Goal: Information Seeking & Learning: Check status

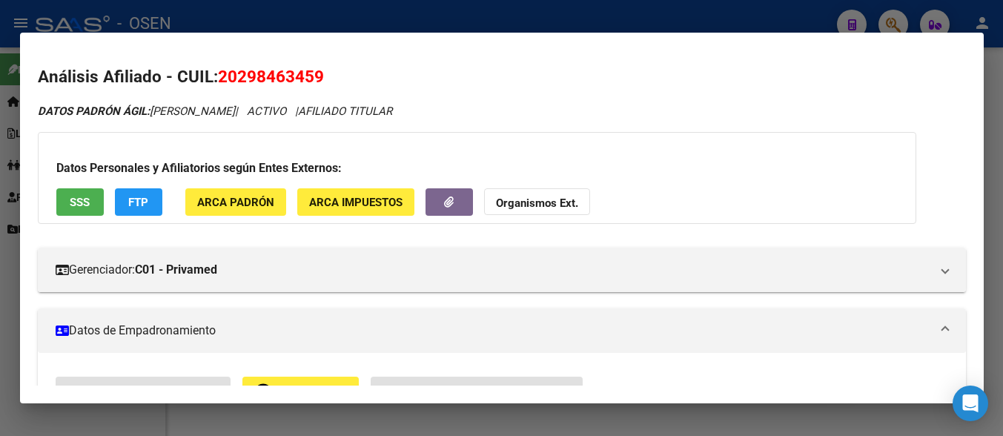
click at [995, 148] on div at bounding box center [501, 218] width 1003 height 436
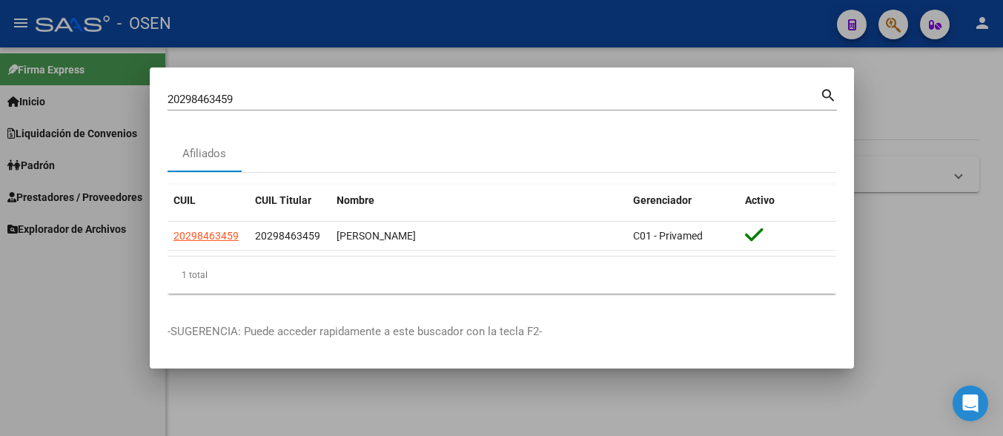
click at [995, 122] on div at bounding box center [501, 218] width 1003 height 436
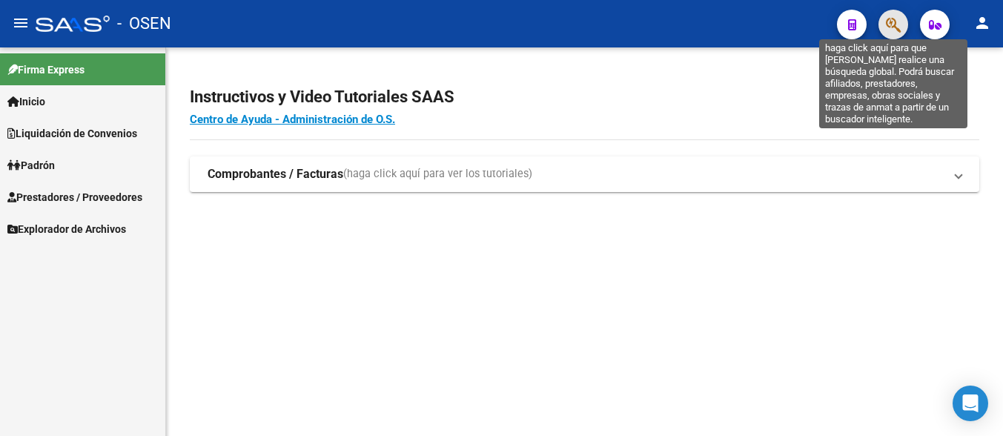
click at [896, 25] on icon "button" at bounding box center [893, 24] width 15 height 17
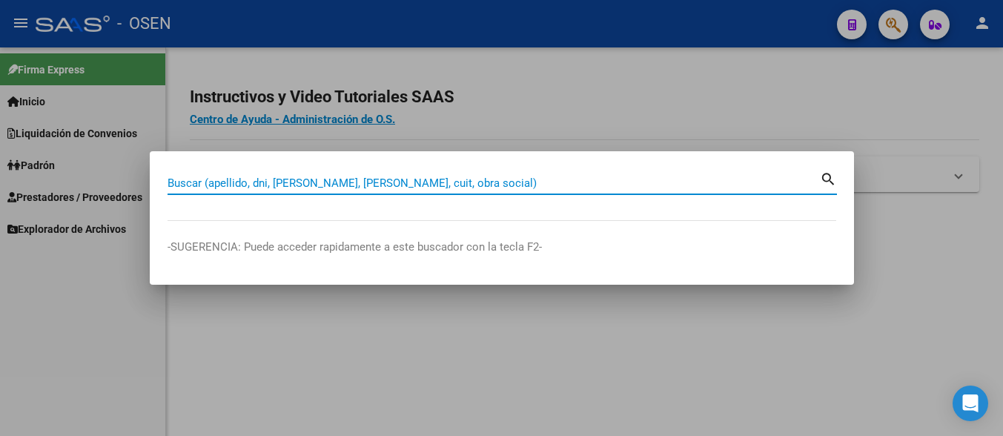
drag, startPoint x: 492, startPoint y: 177, endPoint x: 490, endPoint y: 186, distance: 9.2
drag, startPoint x: 490, startPoint y: 186, endPoint x: 374, endPoint y: 185, distance: 115.6
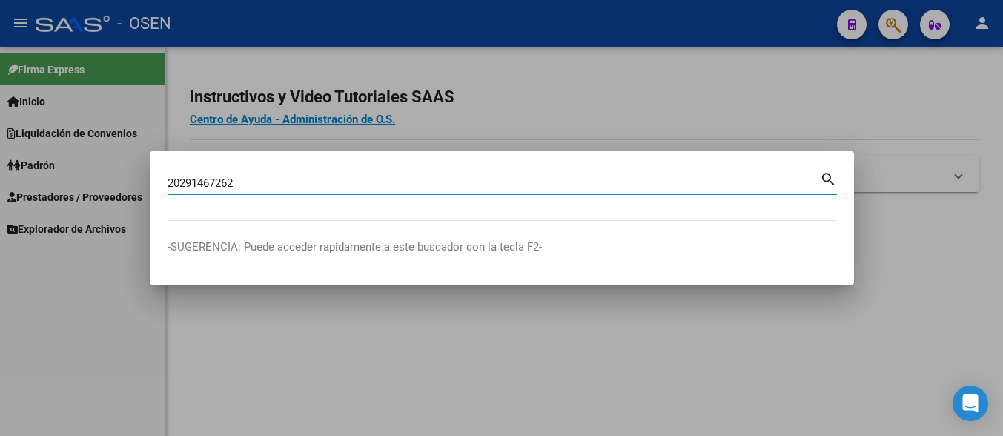
type input "20291467262"
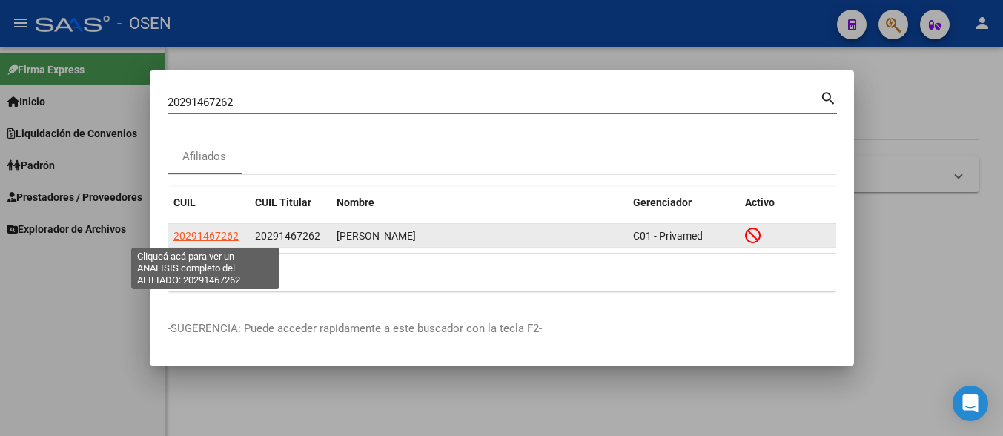
click at [220, 234] on span "20291467262" at bounding box center [205, 236] width 65 height 12
type textarea "20291467262"
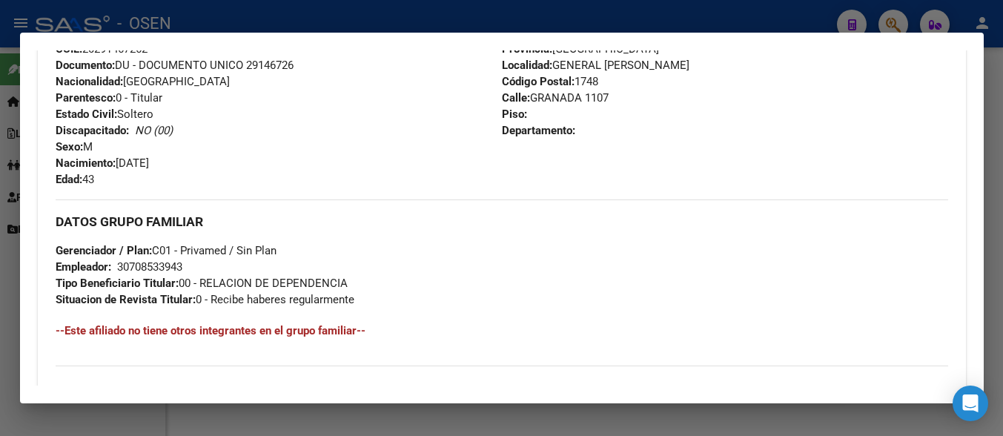
scroll to position [792, 0]
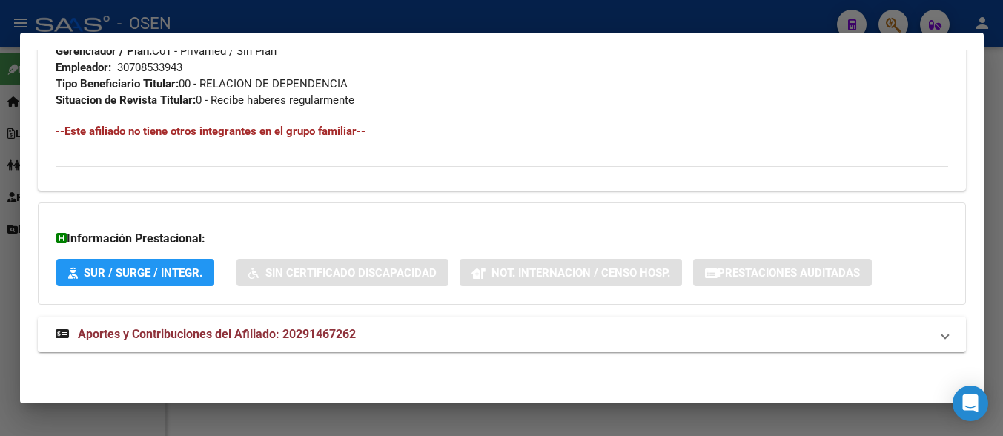
click at [272, 328] on span "Aportes y Contribuciones del Afiliado: 20291467262" at bounding box center [217, 334] width 278 height 14
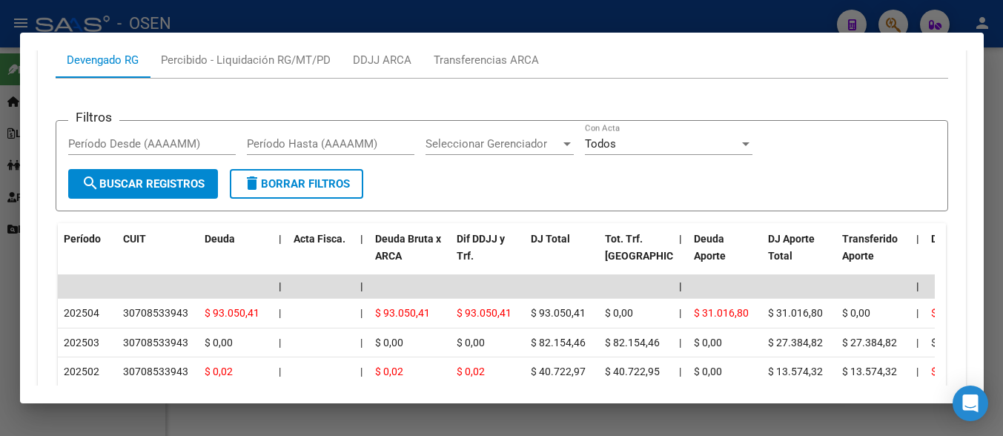
scroll to position [966, 0]
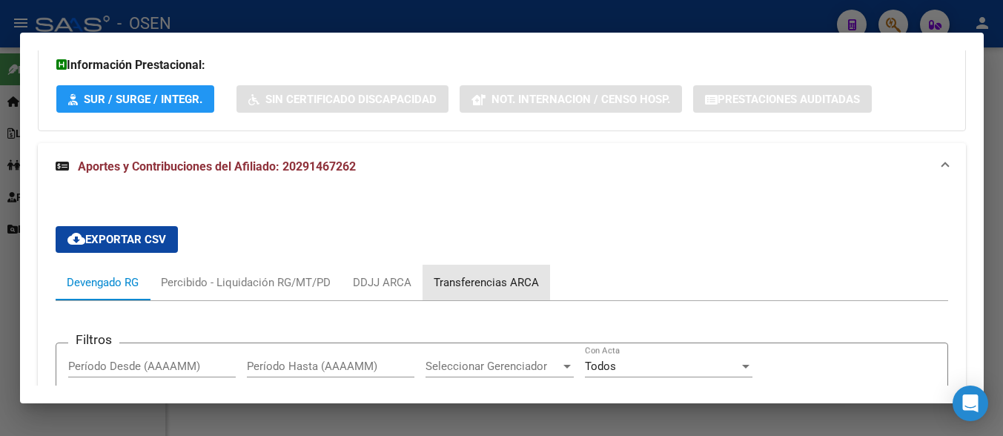
click at [509, 284] on div "Transferencias ARCA" at bounding box center [486, 282] width 105 height 16
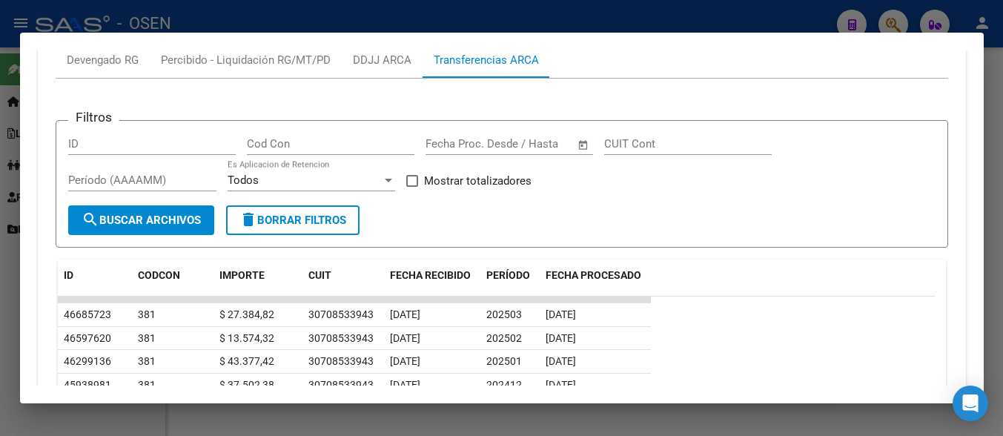
scroll to position [1114, 0]
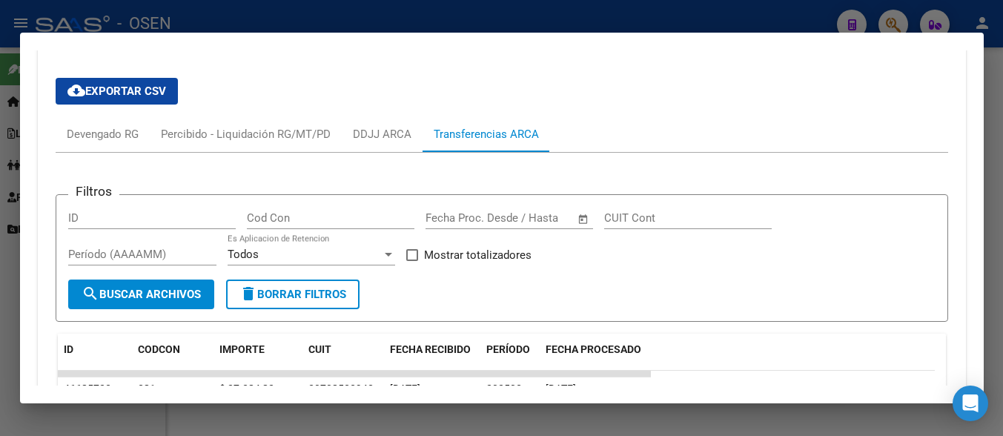
click at [1001, 122] on div at bounding box center [501, 218] width 1003 height 436
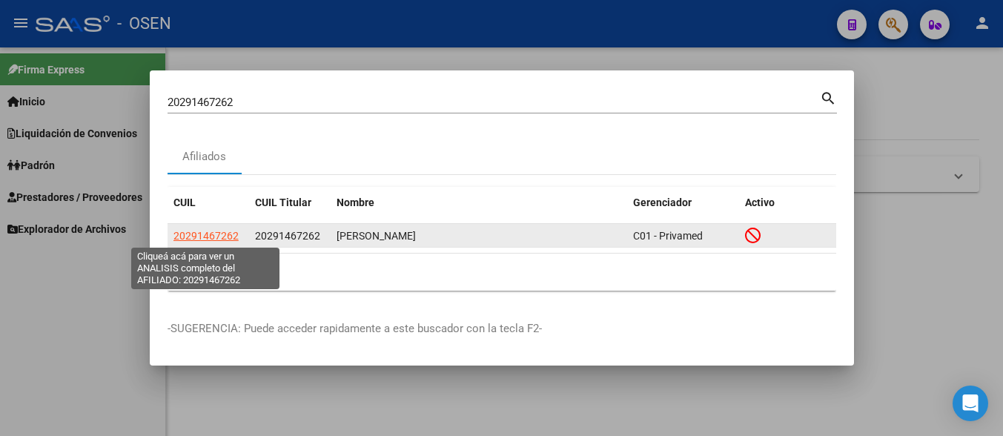
click at [213, 238] on span "20291467262" at bounding box center [205, 236] width 65 height 12
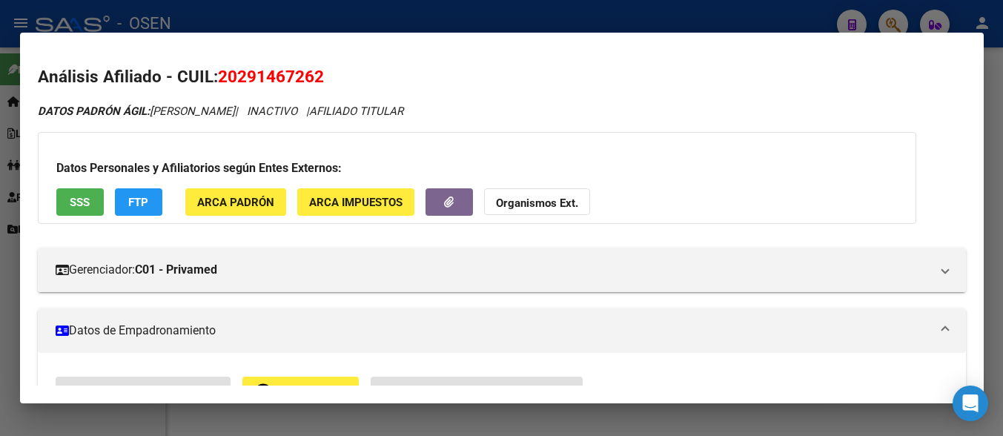
click at [255, 82] on span "20291467262" at bounding box center [271, 76] width 106 height 19
copy span "20291467262"
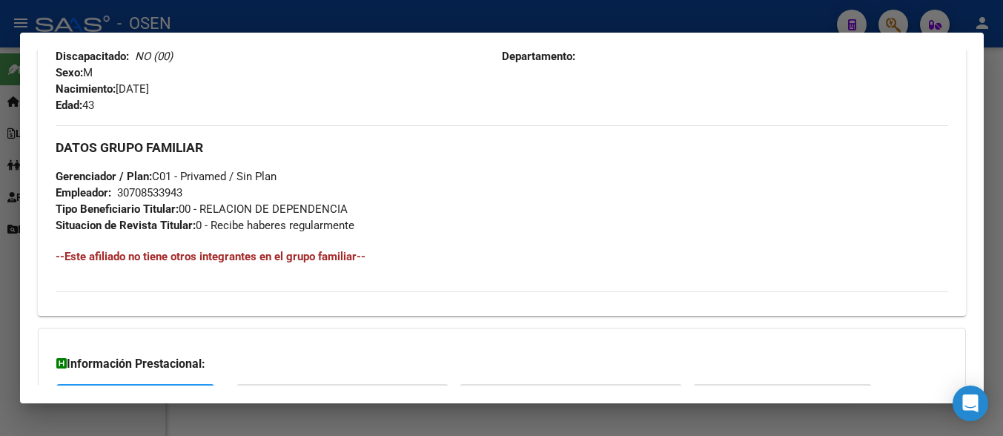
scroll to position [792, 0]
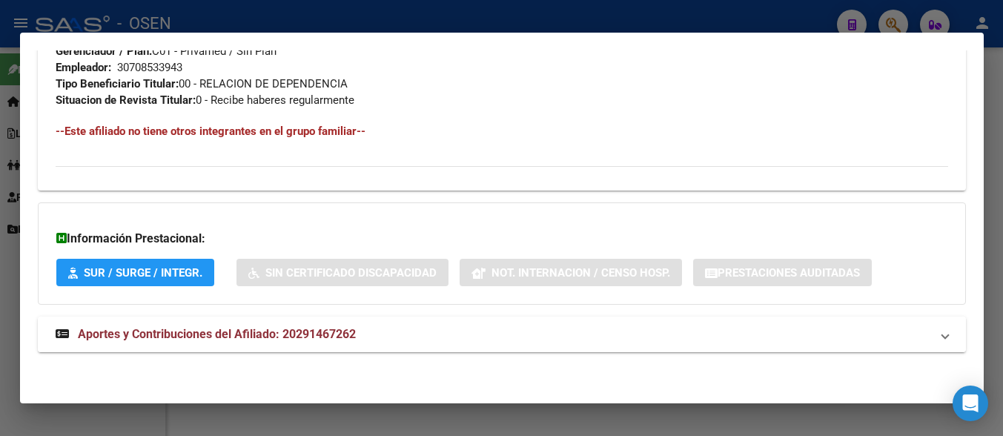
click at [302, 341] on span "Aportes y Contribuciones del Afiliado: 20291467262" at bounding box center [217, 334] width 278 height 14
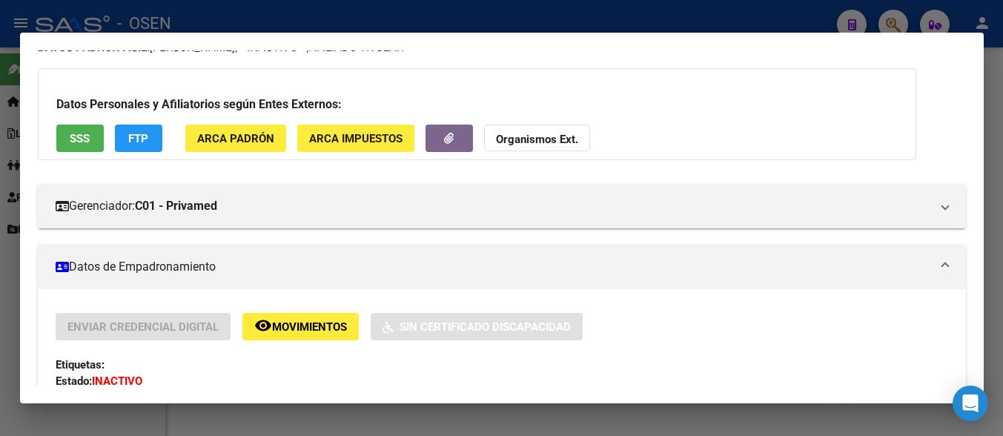
scroll to position [0, 0]
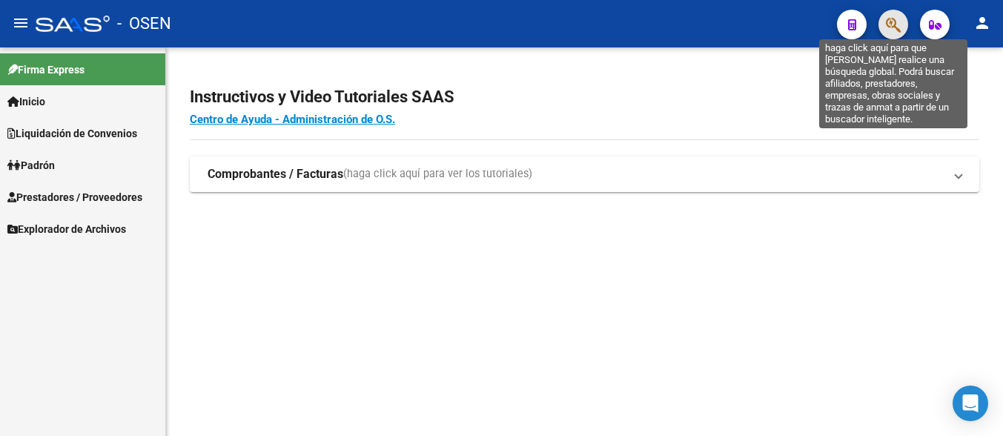
click at [891, 30] on icon "button" at bounding box center [893, 24] width 15 height 17
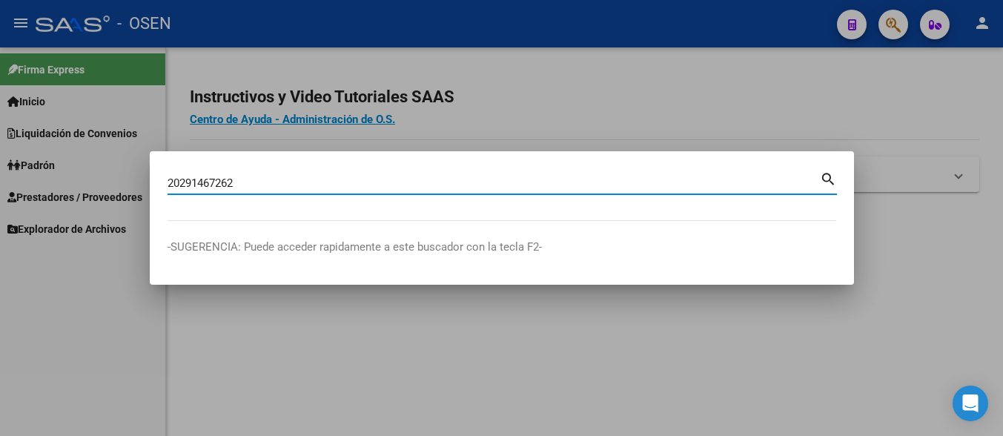
type input "20291467262"
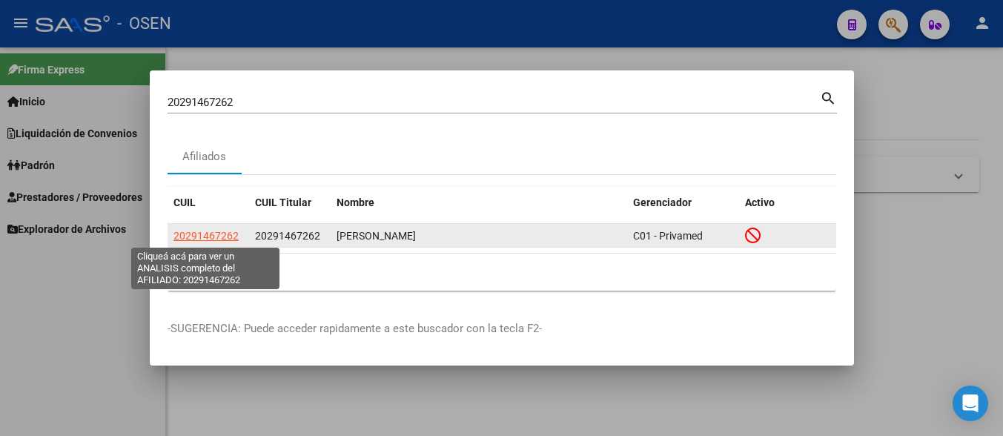
click at [202, 238] on span "20291467262" at bounding box center [205, 236] width 65 height 12
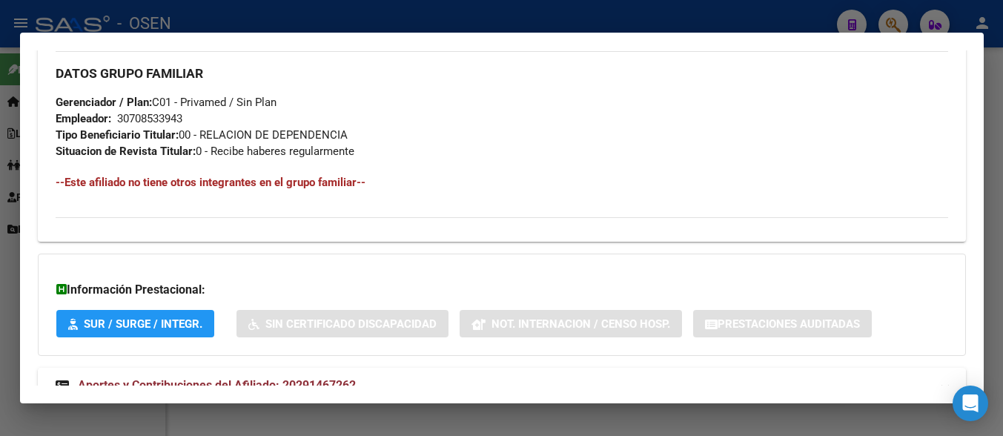
scroll to position [792, 0]
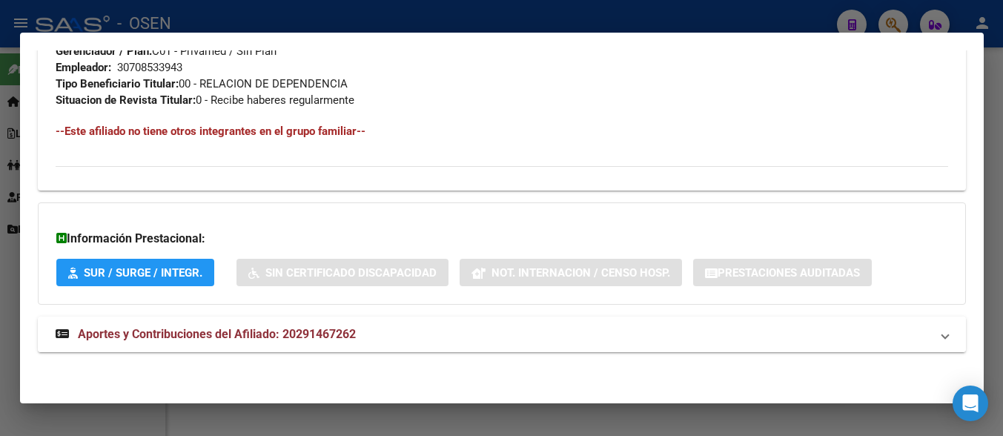
click at [332, 345] on mat-expansion-panel-header "Aportes y Contribuciones del Afiliado: 20291467262" at bounding box center [502, 335] width 928 height 36
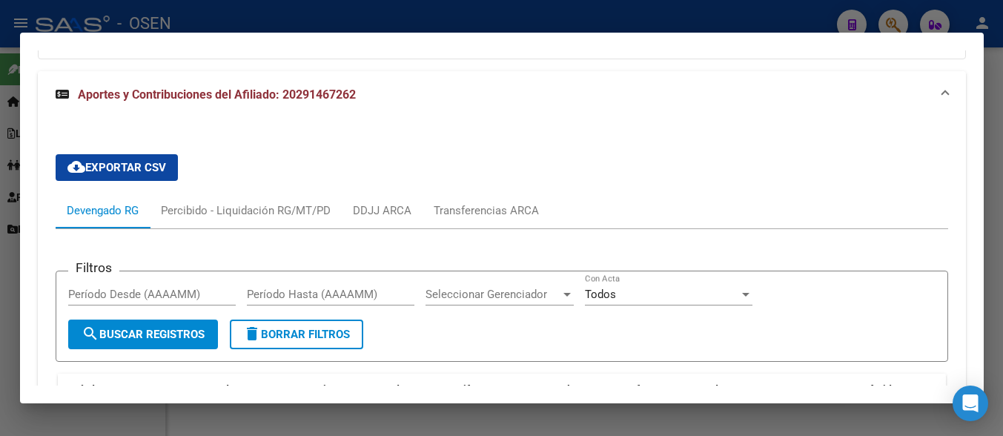
scroll to position [1186, 0]
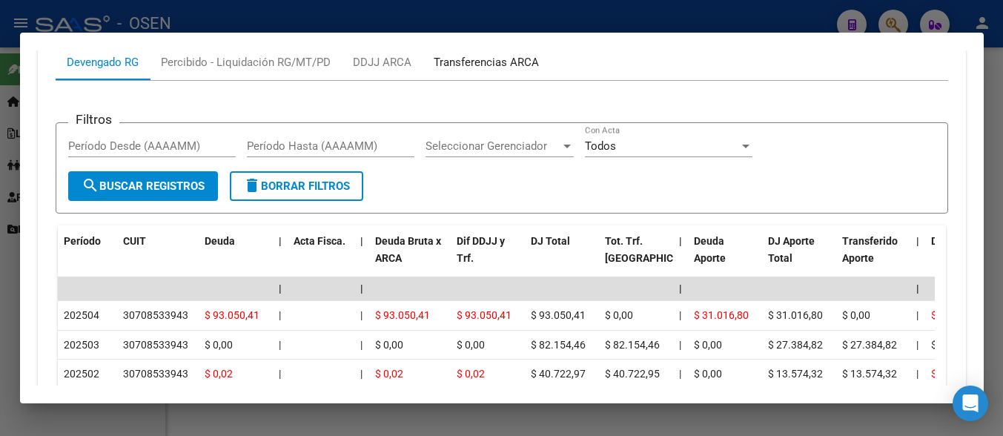
click at [499, 66] on div "Transferencias ARCA" at bounding box center [486, 62] width 105 height 16
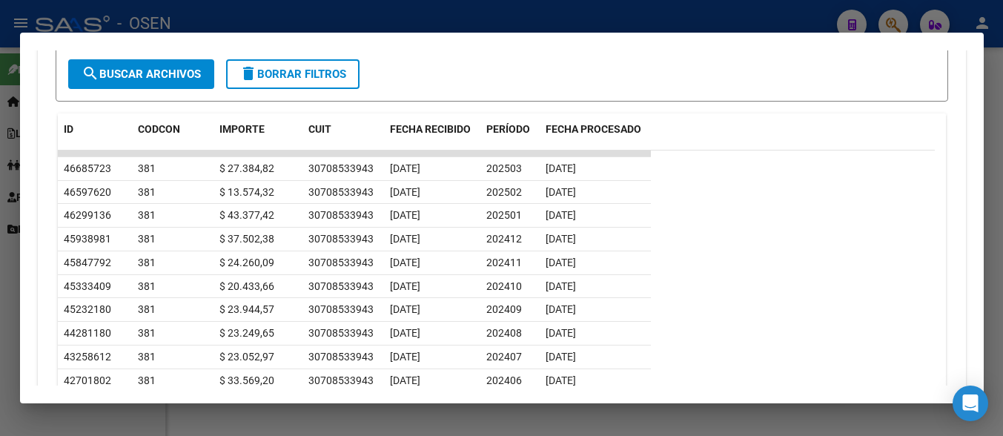
scroll to position [1112, 0]
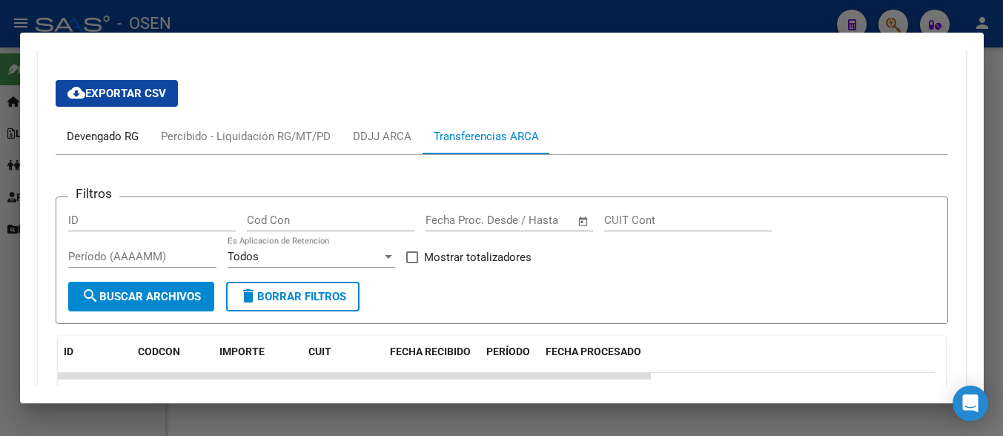
click at [106, 145] on div "Devengado RG" at bounding box center [103, 137] width 94 height 36
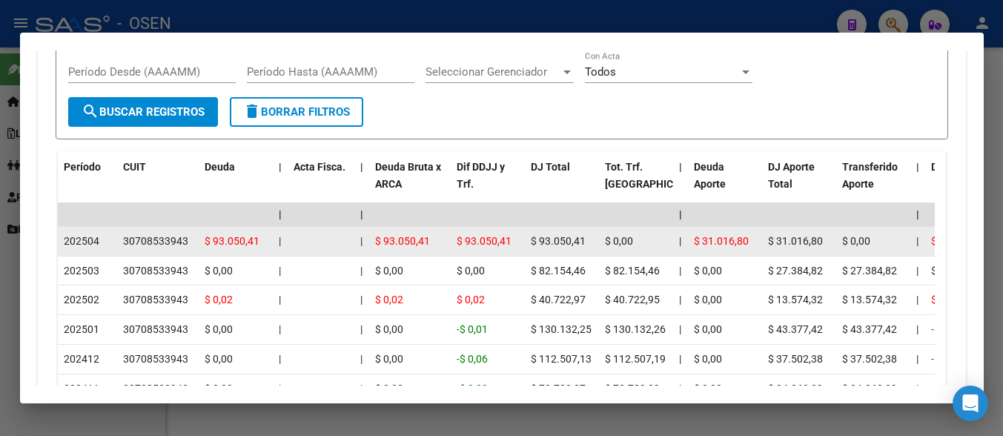
scroll to position [1334, 0]
